Goal: Find specific page/section: Find specific page/section

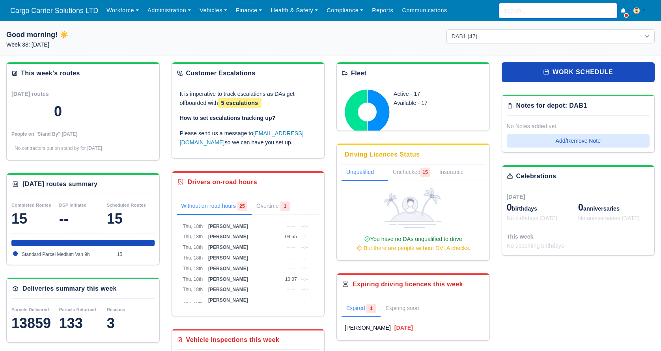
click at [515, 9] on input "search" at bounding box center [558, 10] width 118 height 15
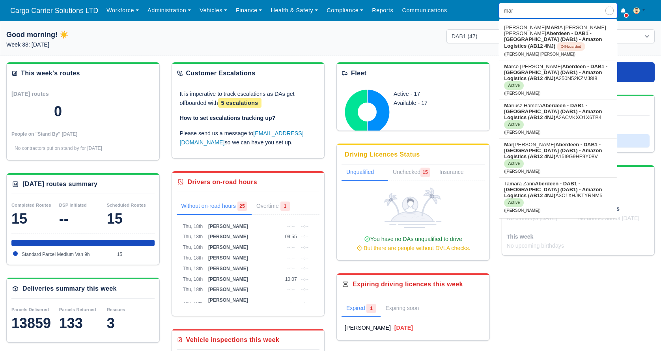
type input "marc"
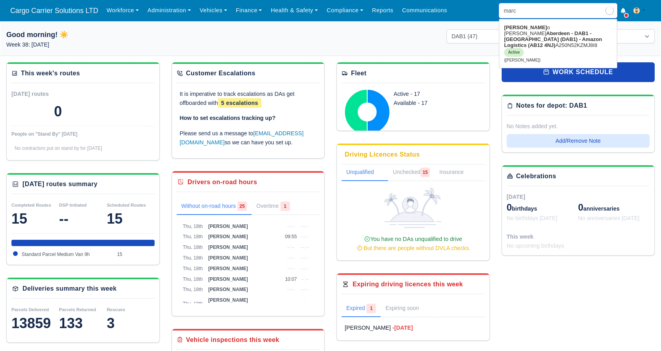
type input "marco Da Silva"
click at [522, 33] on strong "Aberdeen - DAB1 - [GEOGRAPHIC_DATA] (DAB1) - Amazon Logistics (AB12 4NJ)" at bounding box center [553, 39] width 98 height 18
type input "Marco Da Silva"
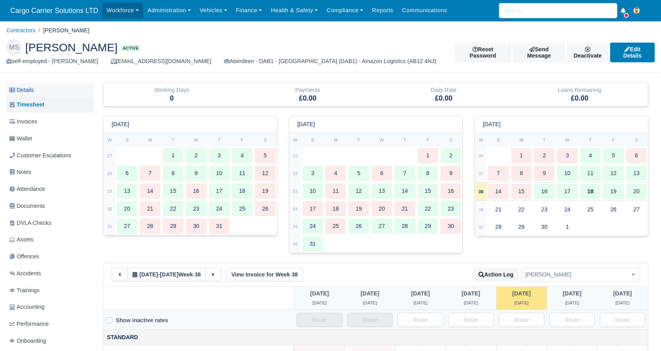
click at [52, 85] on link "Details" at bounding box center [50, 90] width 88 height 15
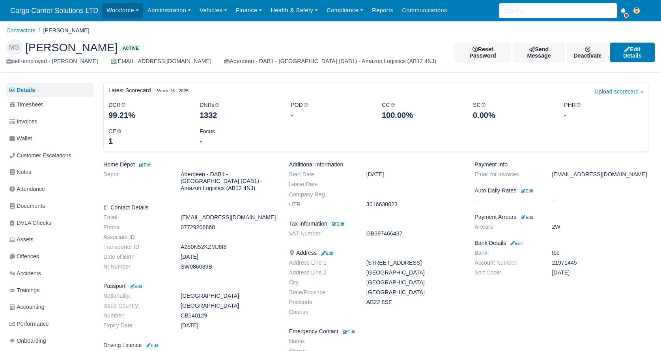
click at [534, 11] on input "search" at bounding box center [558, 10] width 118 height 15
type input "jam"
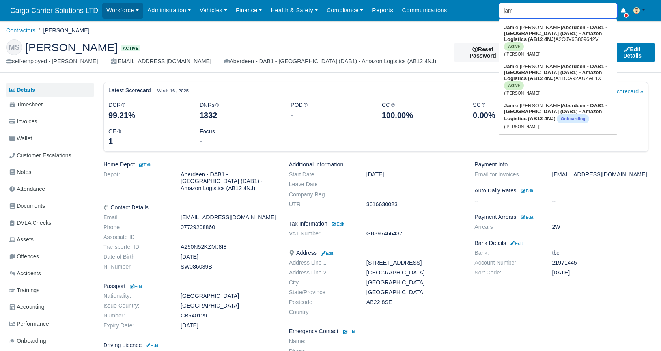
type input "jamie Johnston"
click at [531, 30] on link "Jam ie Johnston Aberdeen - DAB1 - Aberdeen (DAB1) - Amazon Logistics (AB12 4NJ)…" at bounding box center [557, 40] width 117 height 39
type input "[PERSON_NAME]"
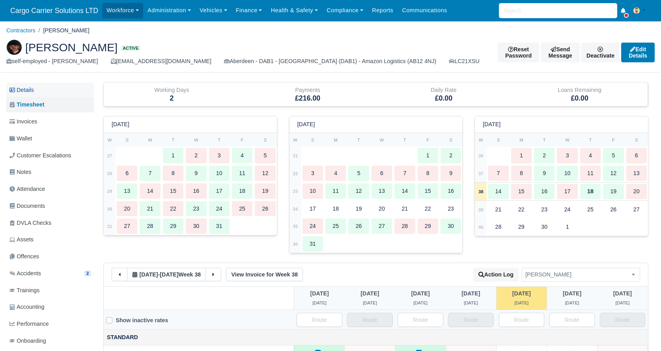
click at [16, 96] on link "Details" at bounding box center [50, 90] width 88 height 15
